Goal: Navigation & Orientation: Find specific page/section

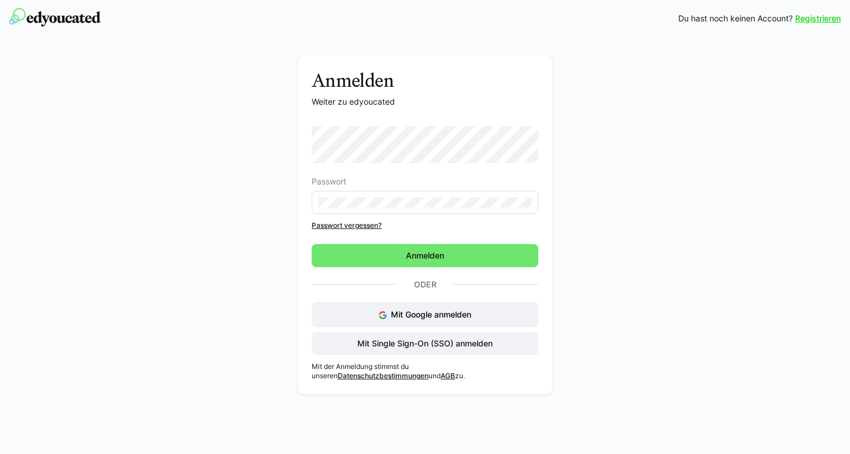
click at [465, 112] on div "Anmelden Weiter zu edyoucated Passwort Passwort vergessen? Anmelden Oder Mit Go…" at bounding box center [425, 224] width 227 height 311
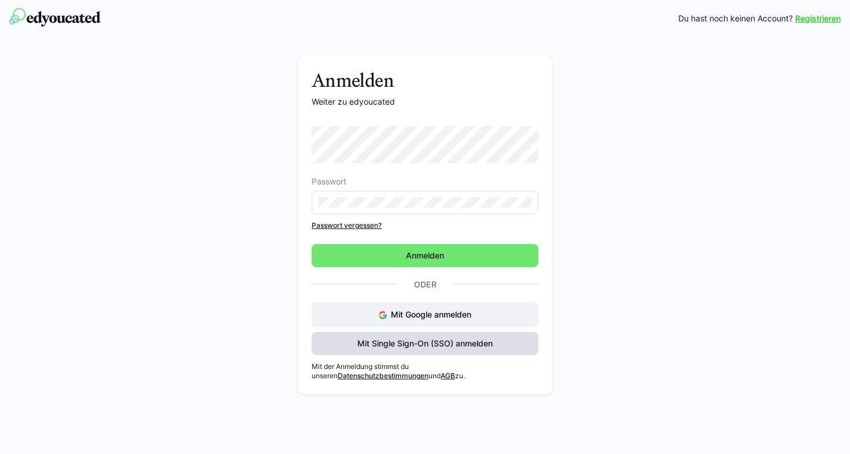
click at [418, 346] on span "Mit Single Sign-On (SSO) anmelden" at bounding box center [424, 344] width 139 height 12
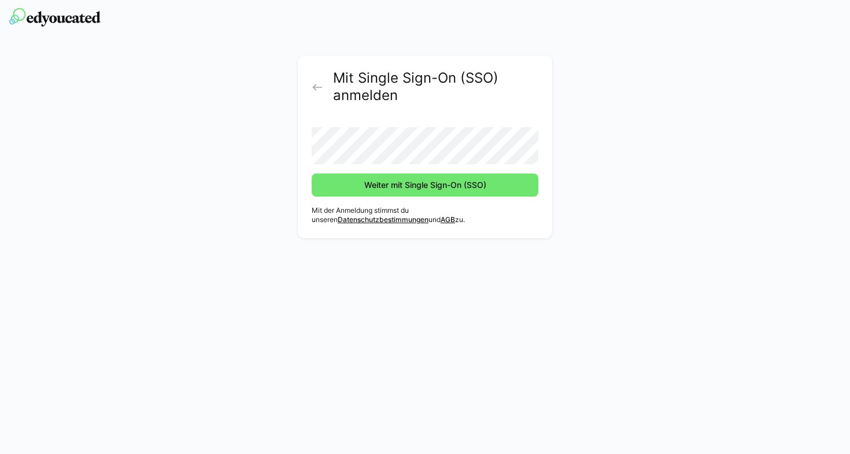
click at [310, 84] on div "Mit Single Sign-On (SSO) anmelden Weiter mit Single Sign-On (SSO) Mit der Anmel…" at bounding box center [425, 146] width 254 height 183
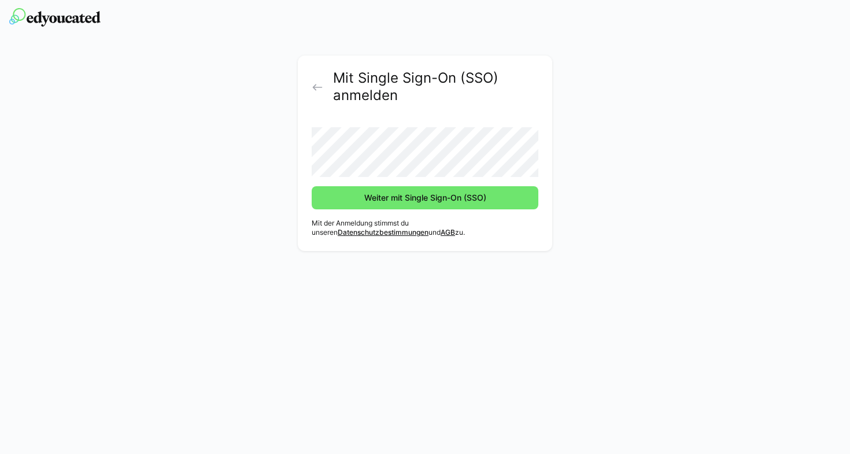
click at [318, 88] on eds-icon at bounding box center [318, 87] width 12 height 12
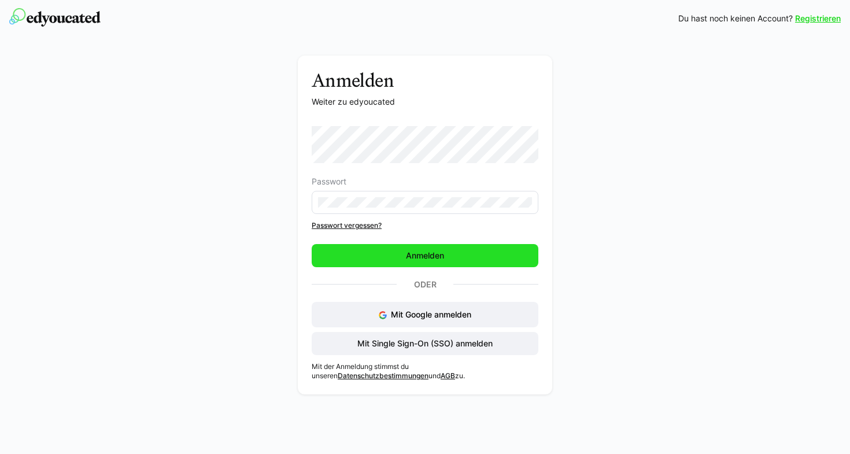
click at [421, 256] on span "Anmelden" at bounding box center [425, 256] width 42 height 12
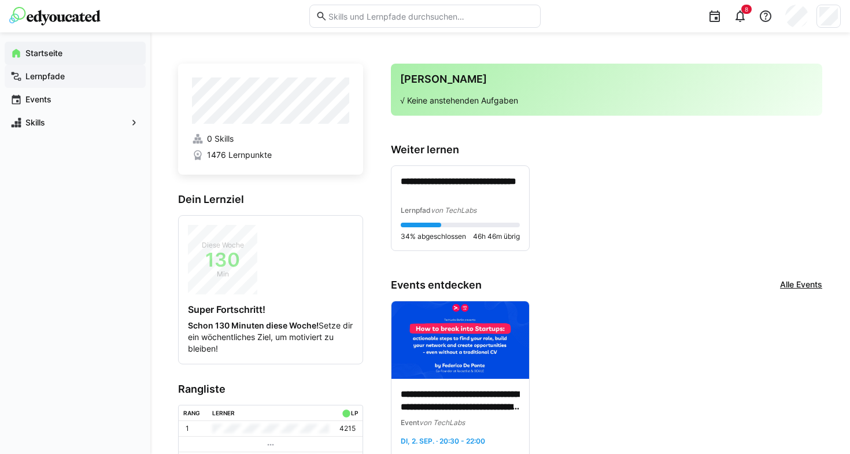
click at [72, 76] on span "Lernpfade" at bounding box center [82, 77] width 116 height 12
